Goal: Task Accomplishment & Management: Complete application form

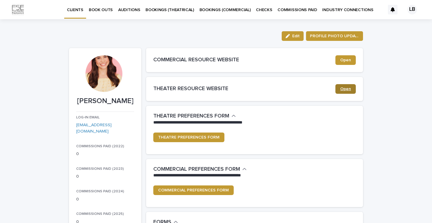
click at [346, 90] on span "Open" at bounding box center [345, 89] width 11 height 4
click at [417, 9] on div "LB" at bounding box center [411, 10] width 20 height 10
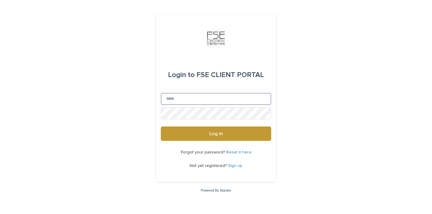
type input "**********"
click at [216, 134] on button "Log in" at bounding box center [216, 134] width 110 height 14
